Goal: Information Seeking & Learning: Learn about a topic

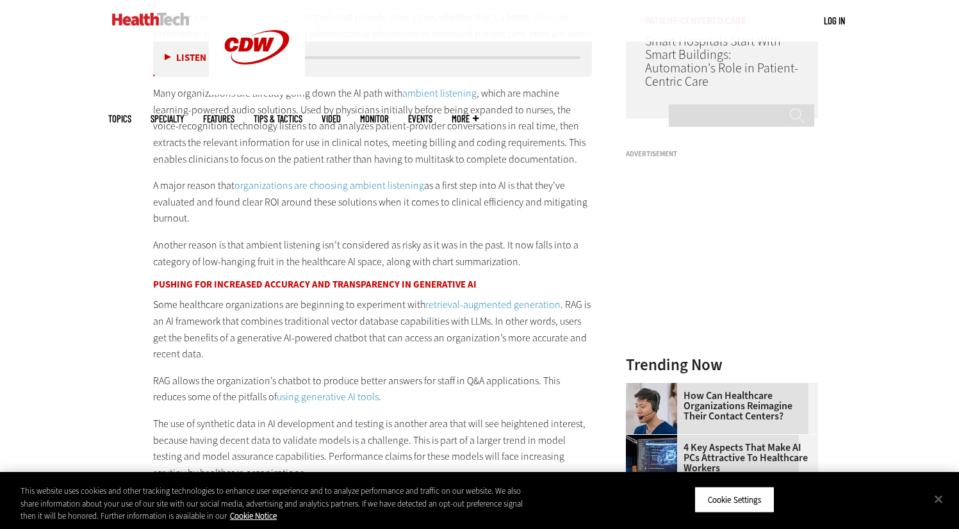
scroll to position [1159, 0]
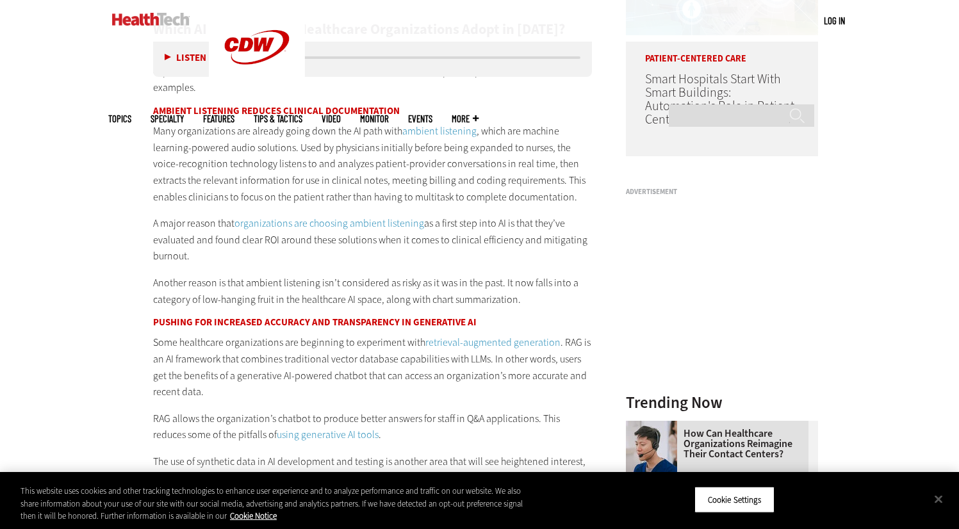
click at [240, 147] on p "Many organizations are already going down the AI path with ambient listening , …" at bounding box center [373, 164] width 440 height 82
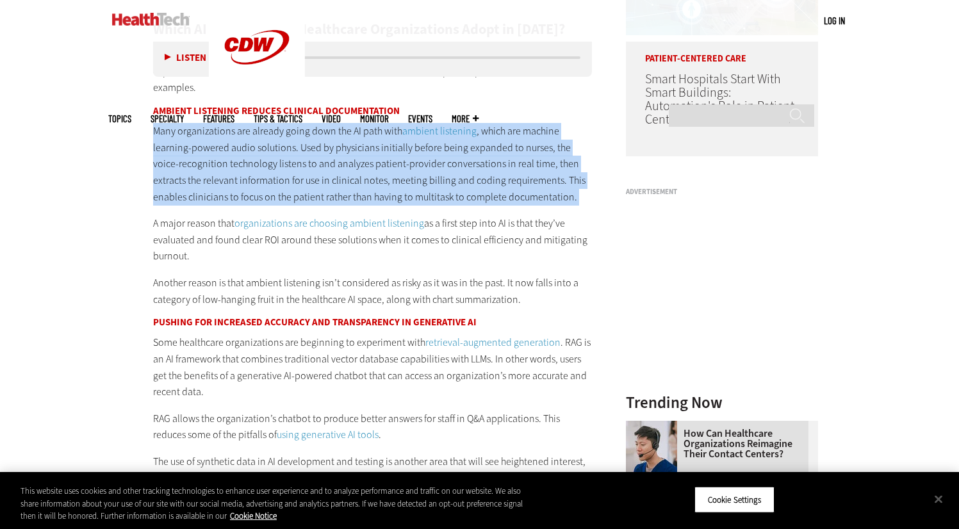
click at [240, 147] on p "Many organizations are already going down the AI path with ambient listening , …" at bounding box center [373, 164] width 440 height 82
click at [326, 160] on p "Many organizations are already going down the AI path with ambient listening , …" at bounding box center [373, 164] width 440 height 82
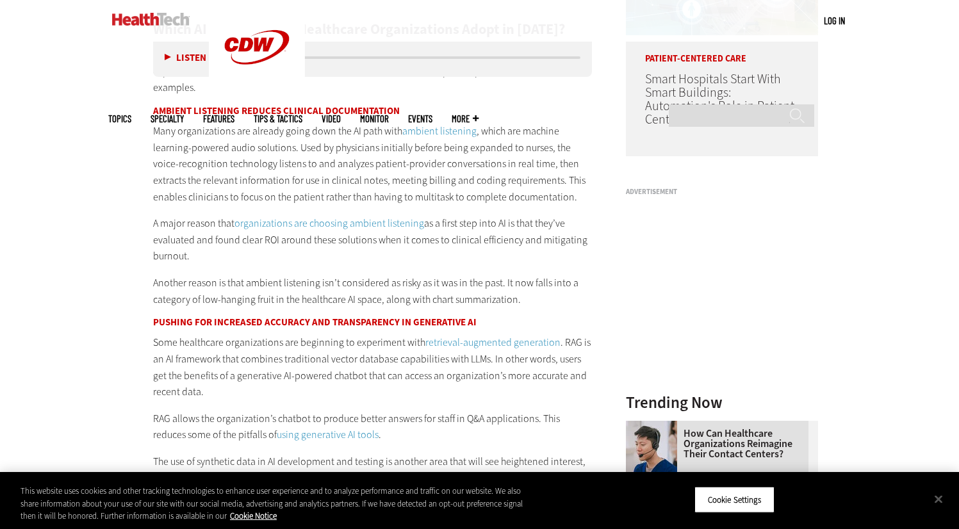
click at [355, 160] on p "Many organizations are already going down the AI path with ambient listening , …" at bounding box center [373, 164] width 440 height 82
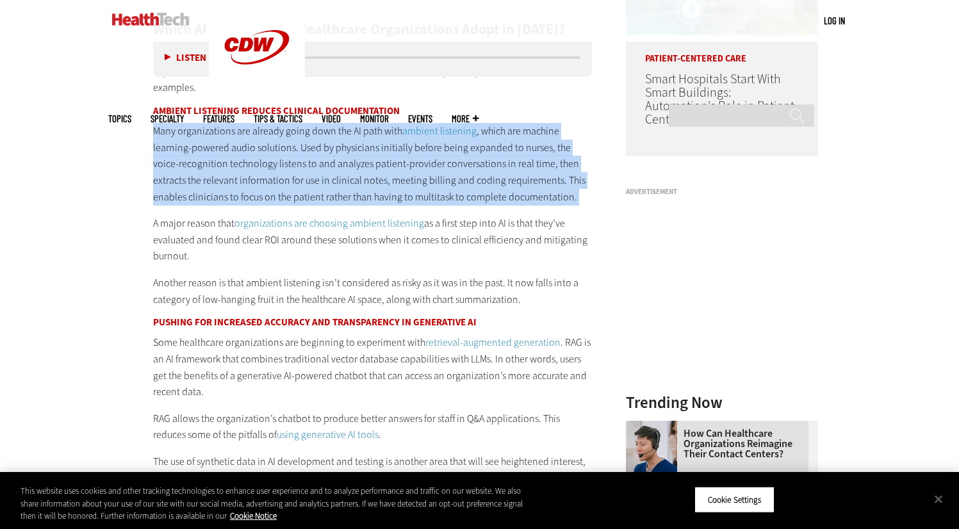
click at [355, 160] on p "Many organizations are already going down the AI path with ambient listening , …" at bounding box center [373, 164] width 440 height 82
click at [409, 168] on p "Many organizations are already going down the AI path with ambient listening , …" at bounding box center [373, 164] width 440 height 82
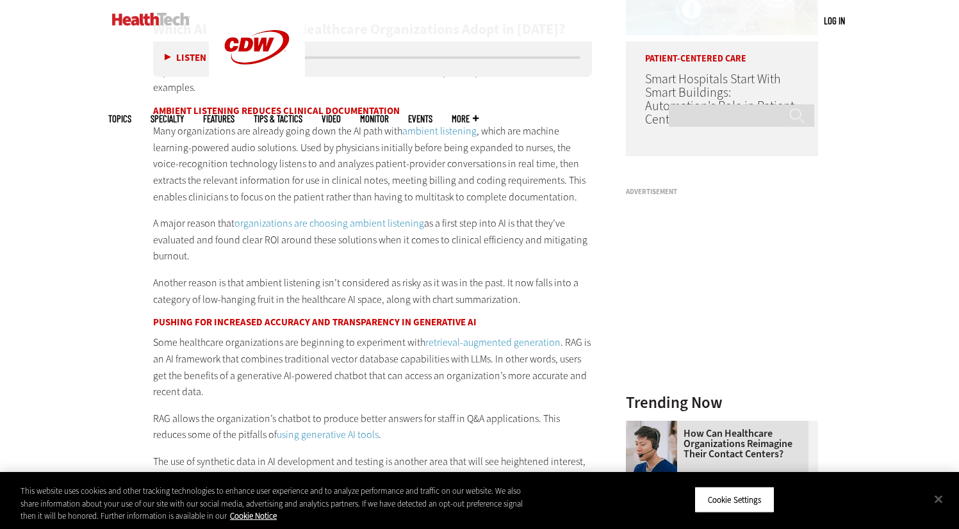
click at [221, 165] on p "Many organizations are already going down the AI path with ambient listening , …" at bounding box center [373, 164] width 440 height 82
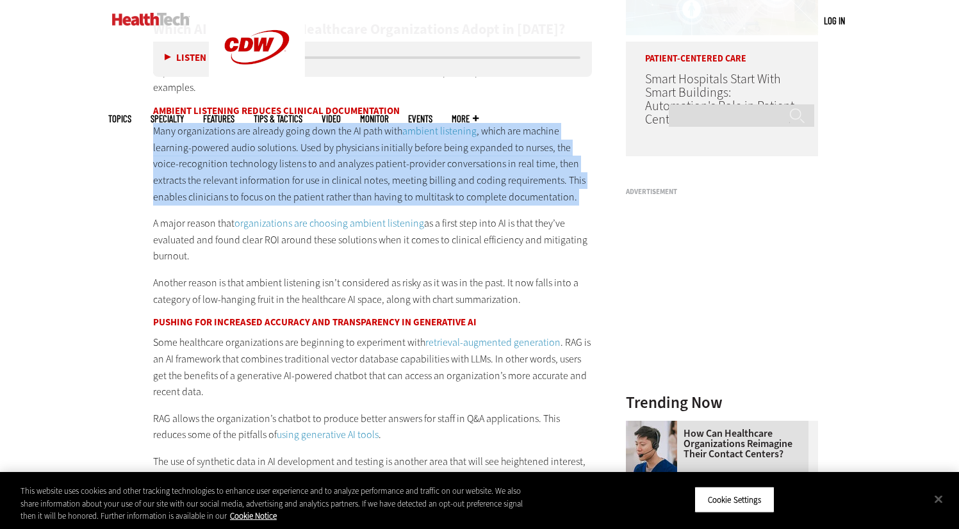
click at [221, 165] on p "Many organizations are already going down the AI path with ambient listening , …" at bounding box center [373, 164] width 440 height 82
click at [324, 177] on p "Many organizations are already going down the AI path with ambient listening , …" at bounding box center [373, 164] width 440 height 82
click at [405, 170] on p "Many organizations are already going down the AI path with ambient listening , …" at bounding box center [373, 164] width 440 height 82
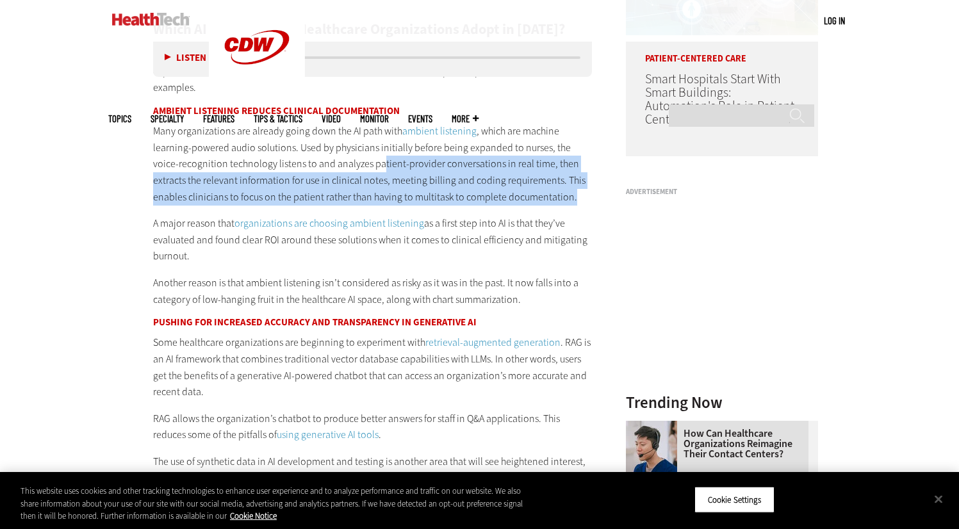
drag, startPoint x: 491, startPoint y: 178, endPoint x: 342, endPoint y: 161, distance: 150.9
click at [343, 161] on p "Many organizations are already going down the AI path with ambient listening , …" at bounding box center [373, 164] width 440 height 82
click at [342, 161] on p "Many organizations are already going down the AI path with ambient listening , …" at bounding box center [373, 164] width 440 height 82
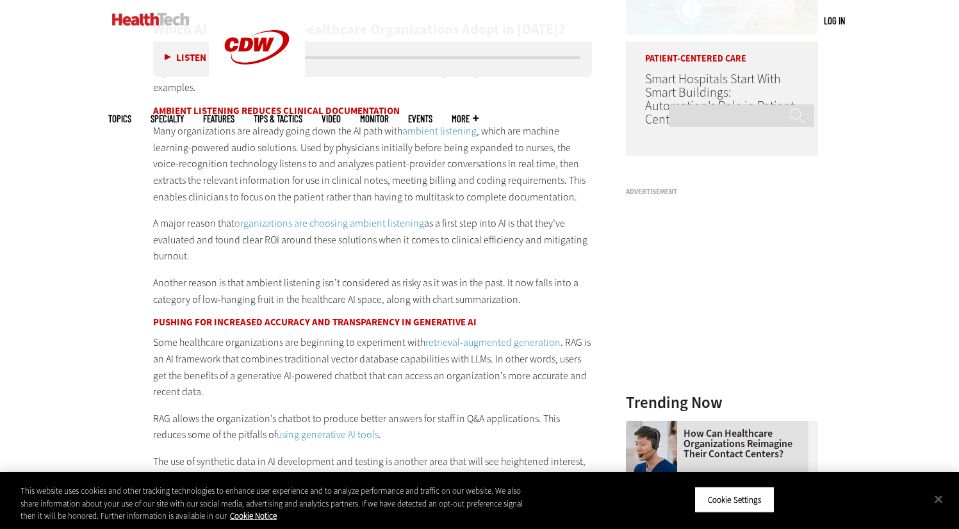
click at [343, 173] on p "Many organizations are already going down the AI path with ambient listening , …" at bounding box center [373, 164] width 440 height 82
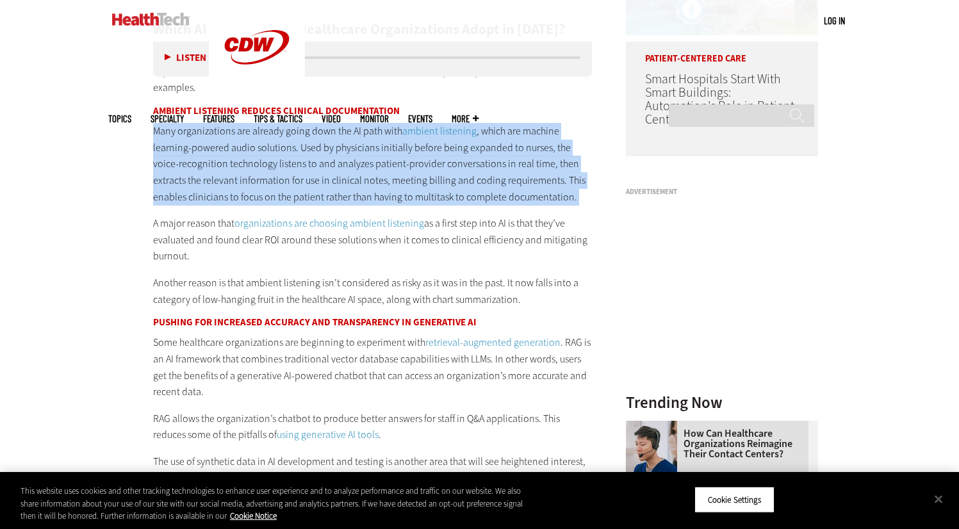
click at [343, 173] on p "Many organizations are already going down the AI path with ambient listening , …" at bounding box center [373, 164] width 440 height 82
click at [429, 180] on p "Many organizations are already going down the AI path with ambient listening , …" at bounding box center [373, 164] width 440 height 82
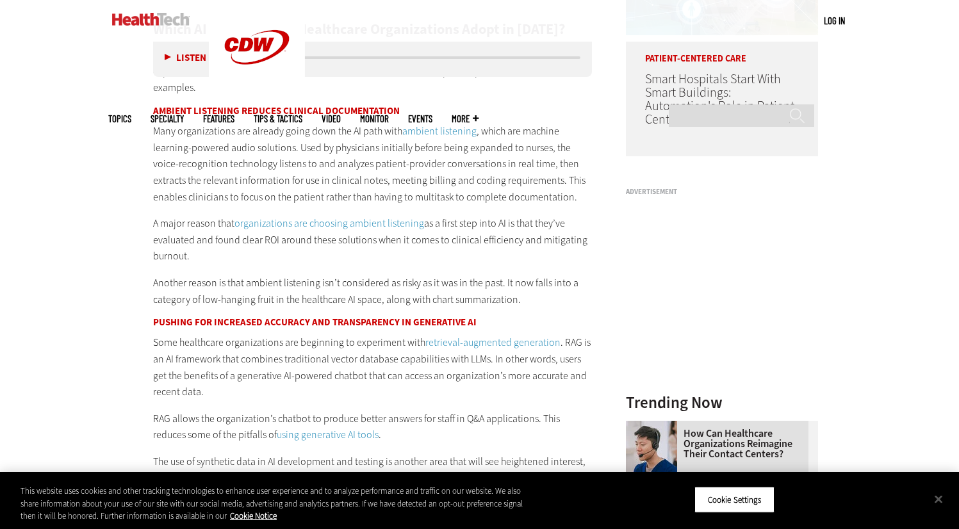
click at [433, 127] on link "ambient listening" at bounding box center [439, 130] width 74 height 13
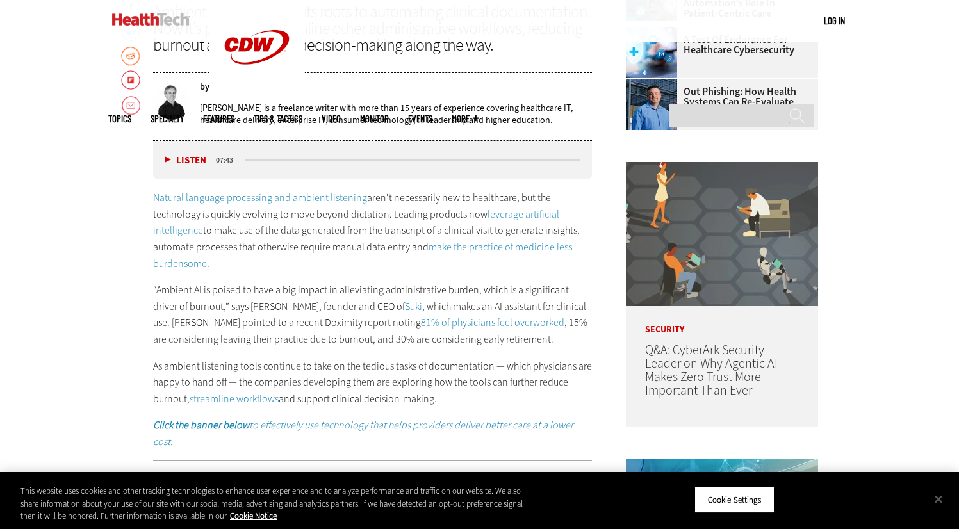
scroll to position [628, 0]
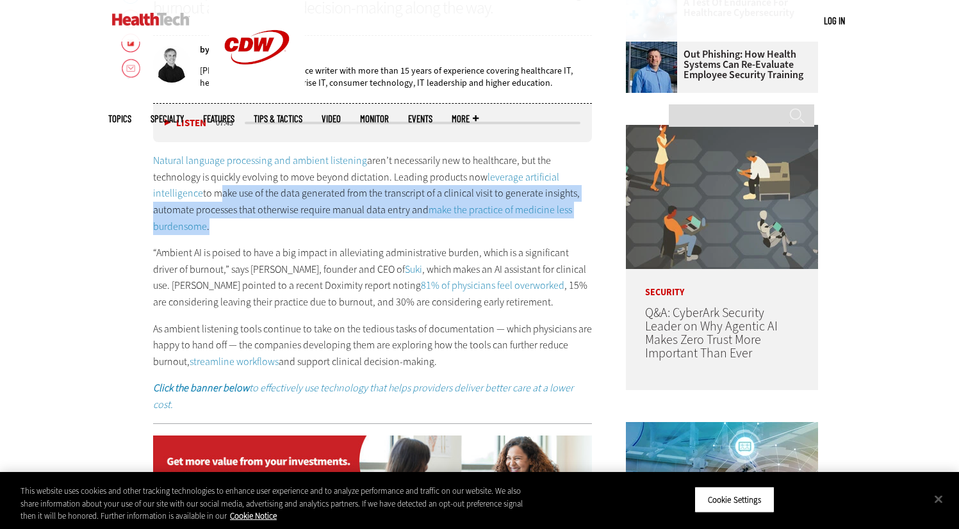
drag, startPoint x: 242, startPoint y: 201, endPoint x: 263, endPoint y: 184, distance: 26.9
click at [217, 184] on p "Natural language processing and ambient listening aren’t necessarily new to hea…" at bounding box center [373, 194] width 440 height 82
click at [291, 188] on p "Natural language processing and ambient listening aren’t necessarily new to hea…" at bounding box center [373, 194] width 440 height 82
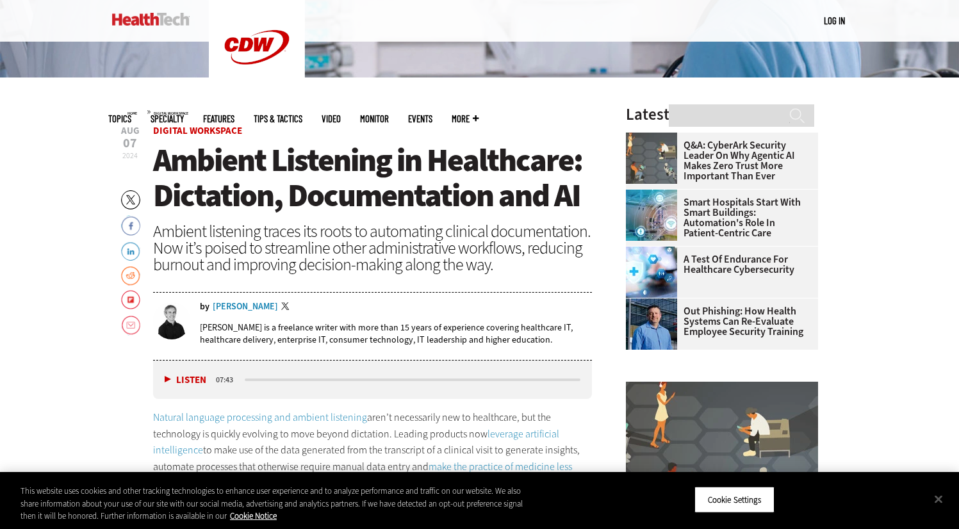
scroll to position [703, 0]
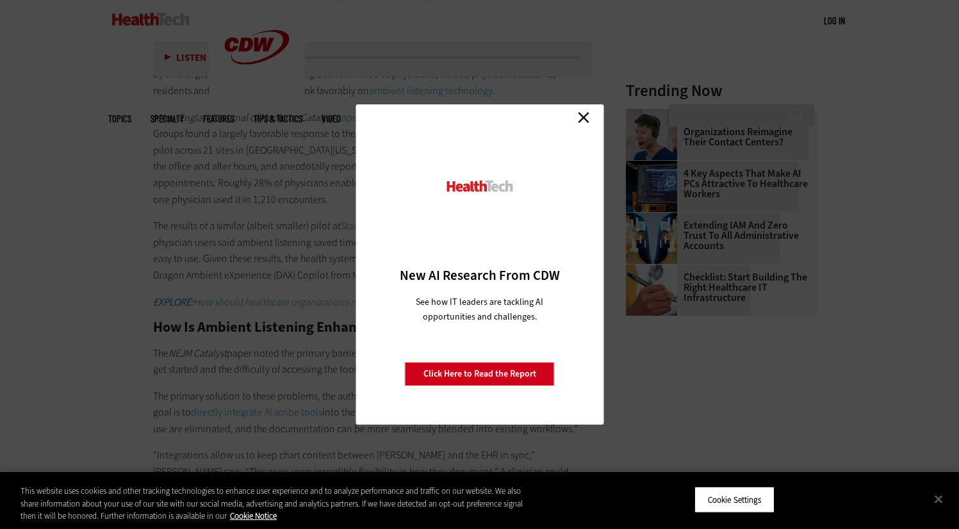
click at [586, 110] on link "Close" at bounding box center [583, 117] width 19 height 19
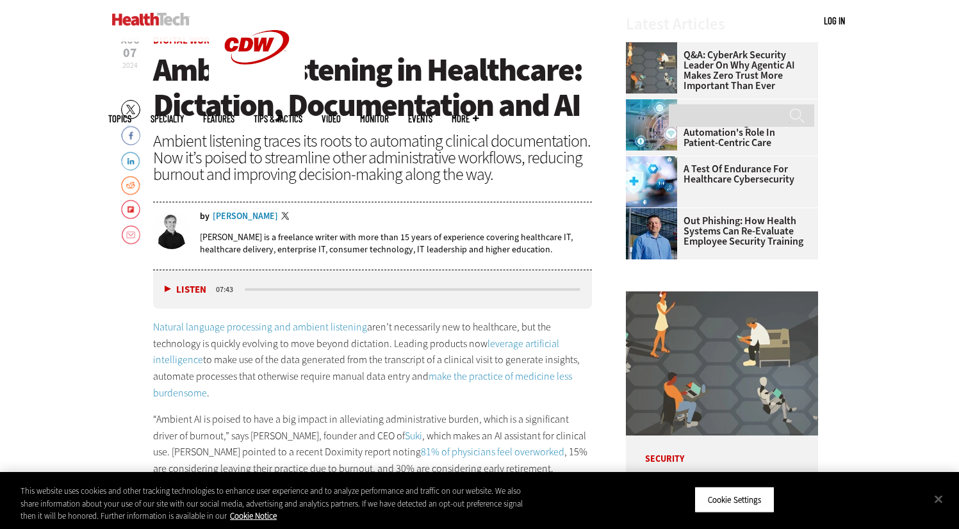
scroll to position [0, 0]
